Goal: Navigation & Orientation: Find specific page/section

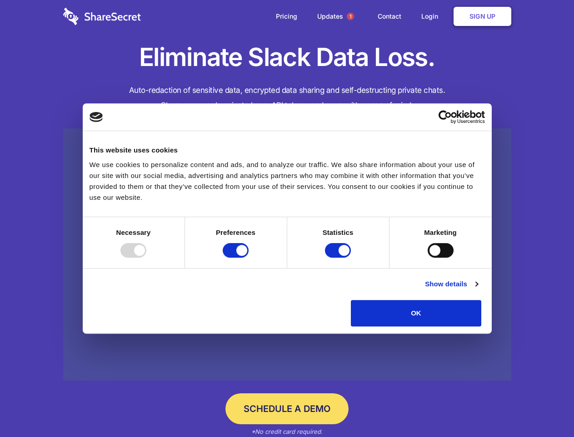
click at [146, 257] on div at bounding box center [134, 250] width 26 height 15
click at [249, 257] on input "Preferences" at bounding box center [236, 250] width 26 height 15
checkbox input "false"
click at [339, 257] on input "Statistics" at bounding box center [338, 250] width 26 height 15
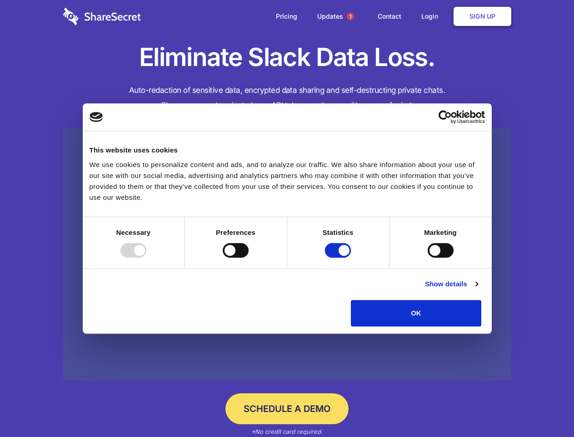
checkbox input "false"
click at [428, 257] on input "Marketing" at bounding box center [441, 250] width 26 height 15
checkbox input "true"
click at [478, 289] on link "Show details" at bounding box center [451, 283] width 53 height 11
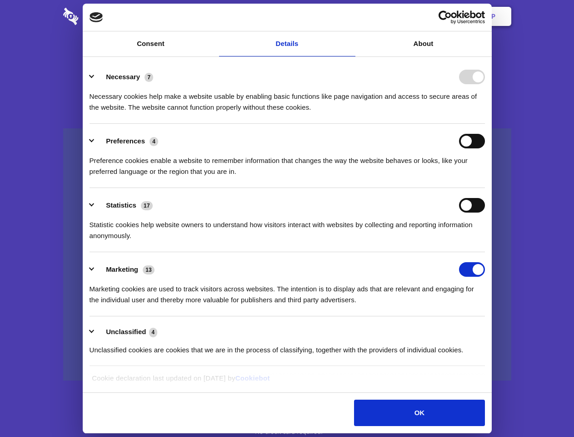
click at [485, 124] on li "Necessary 7 Necessary cookies help make a website usable by enabling basic func…" at bounding box center [288, 92] width 396 height 64
click at [350, 16] on span "1" at bounding box center [350, 16] width 7 height 7
